Goal: Task Accomplishment & Management: Manage account settings

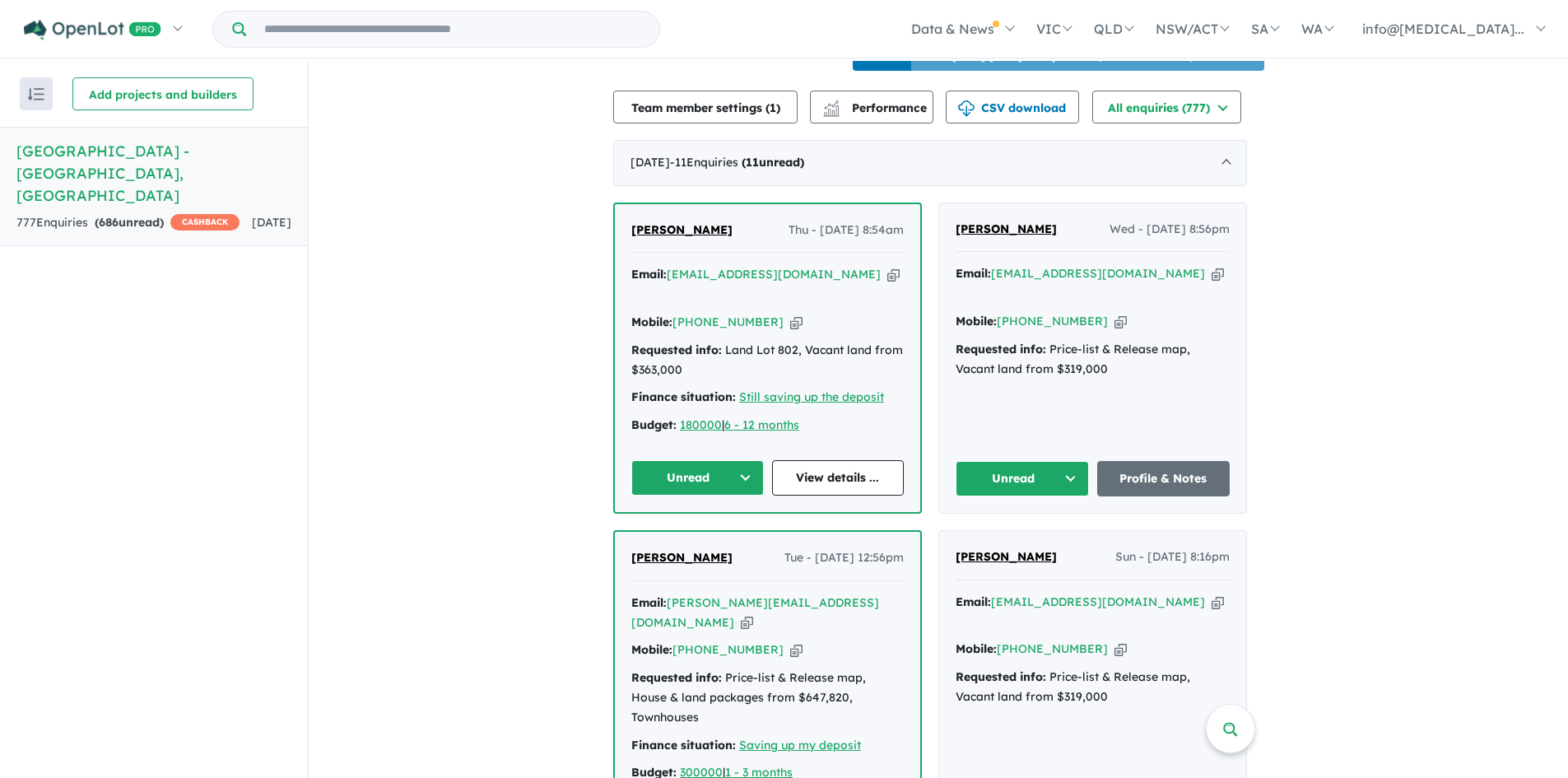
scroll to position [598, 0]
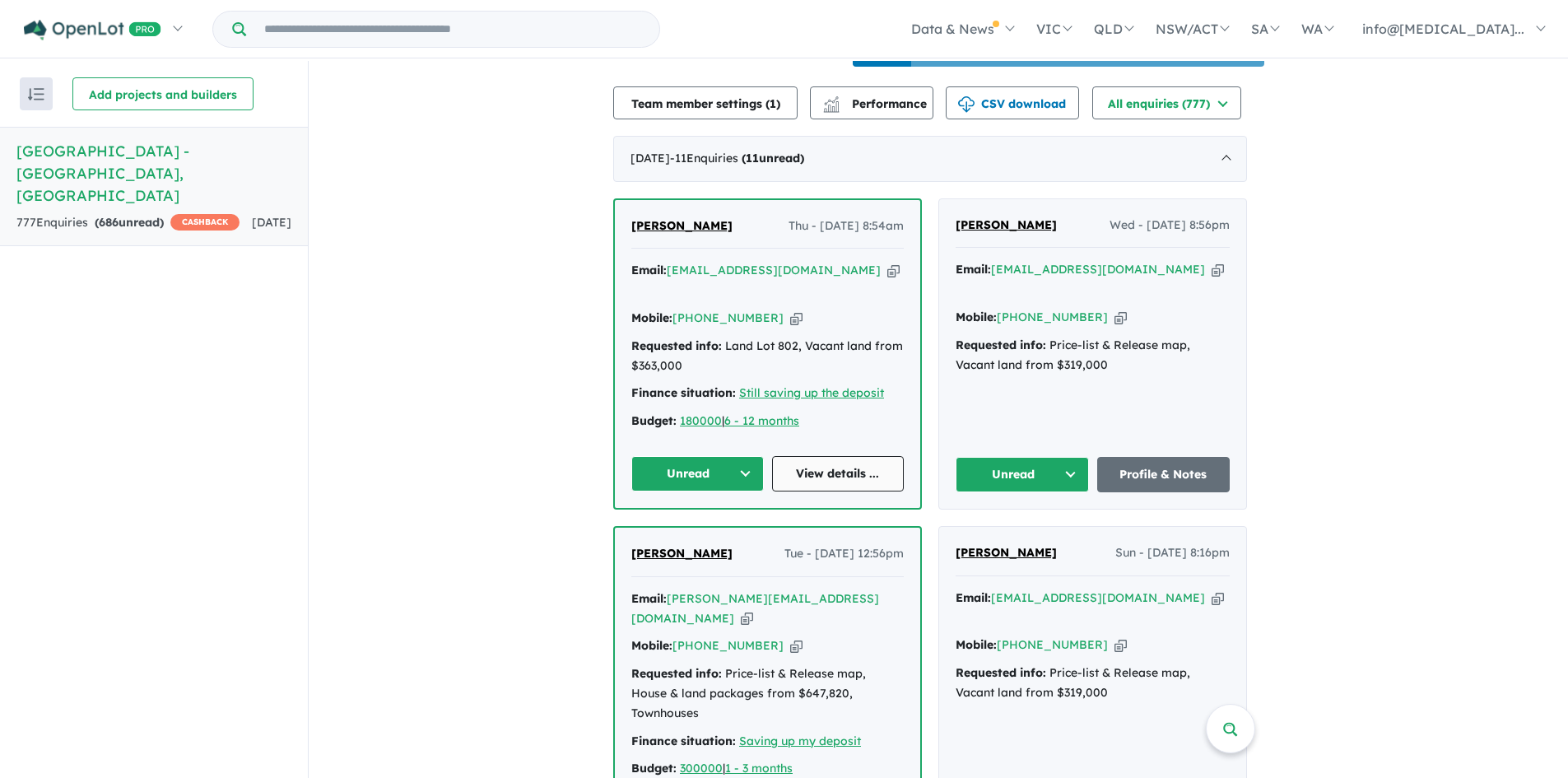
click at [822, 456] on link "View details ..." at bounding box center [838, 474] width 132 height 36
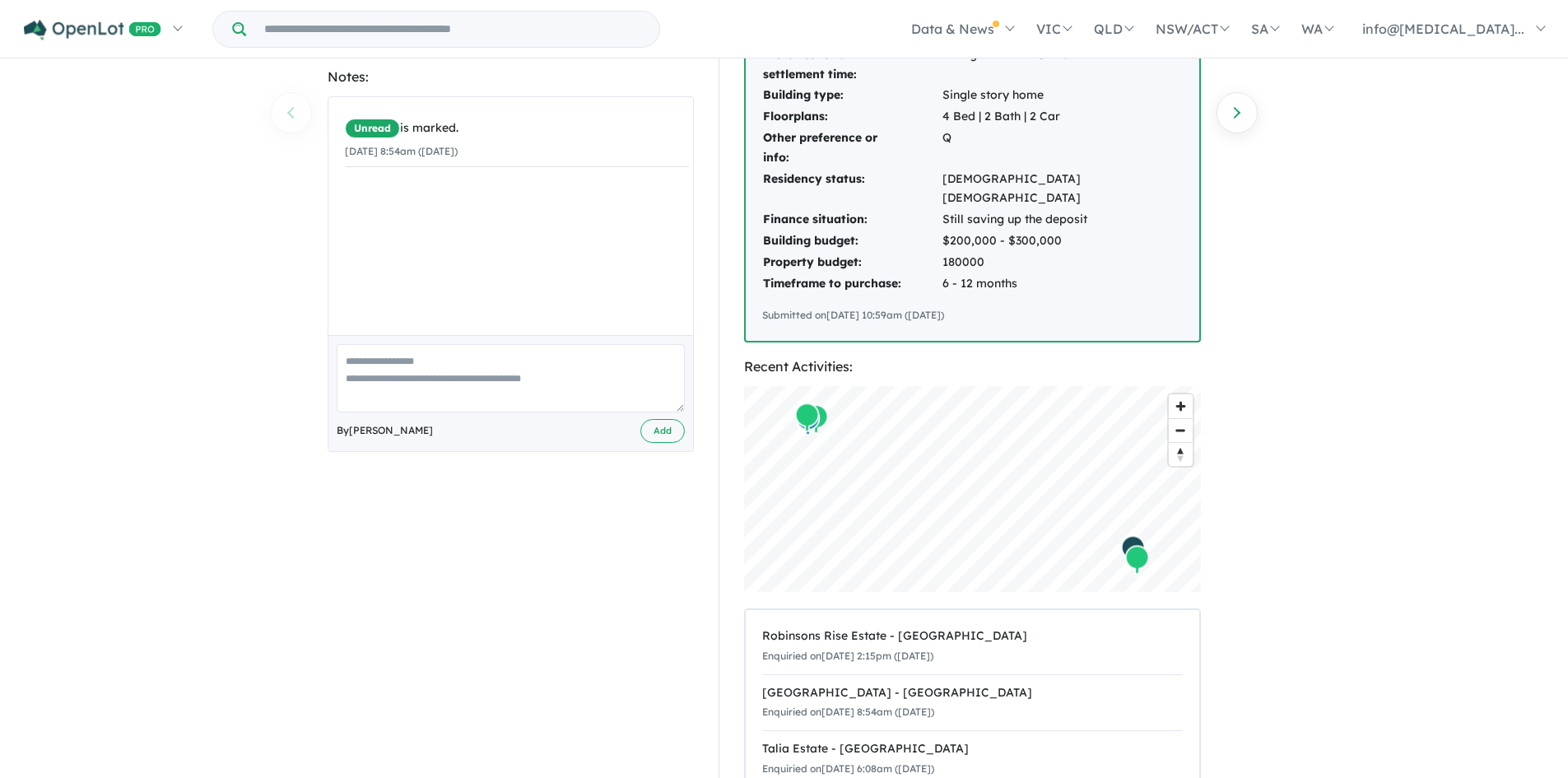
scroll to position [41, 0]
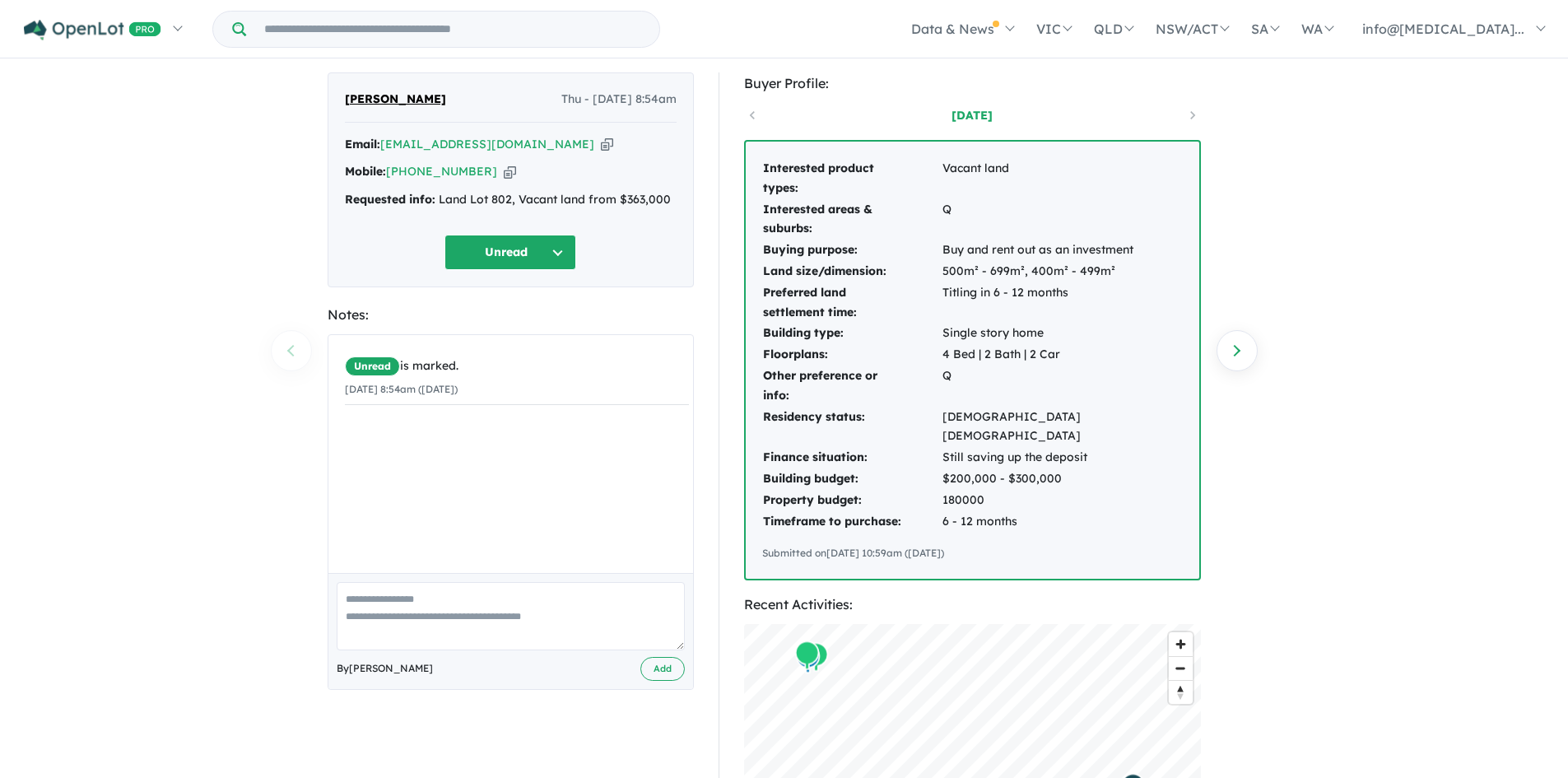
click at [143, 411] on div "777 Enquiries for Balmoral Estate - Strathtulloh Previous enquiry Next enquiry …" at bounding box center [784, 380] width 1568 height 719
